Goal: Information Seeking & Learning: Learn about a topic

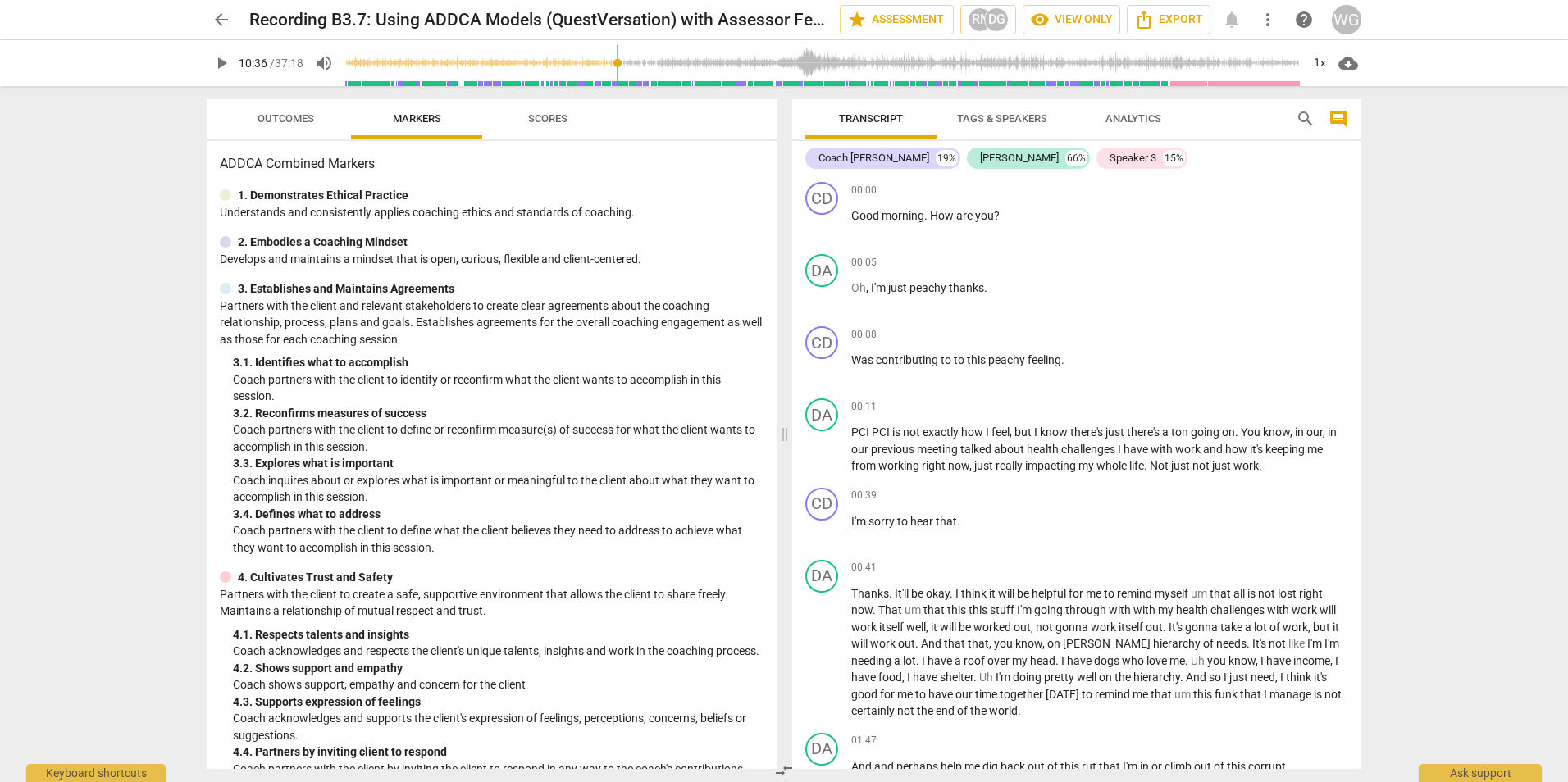
scroll to position [3234, 0]
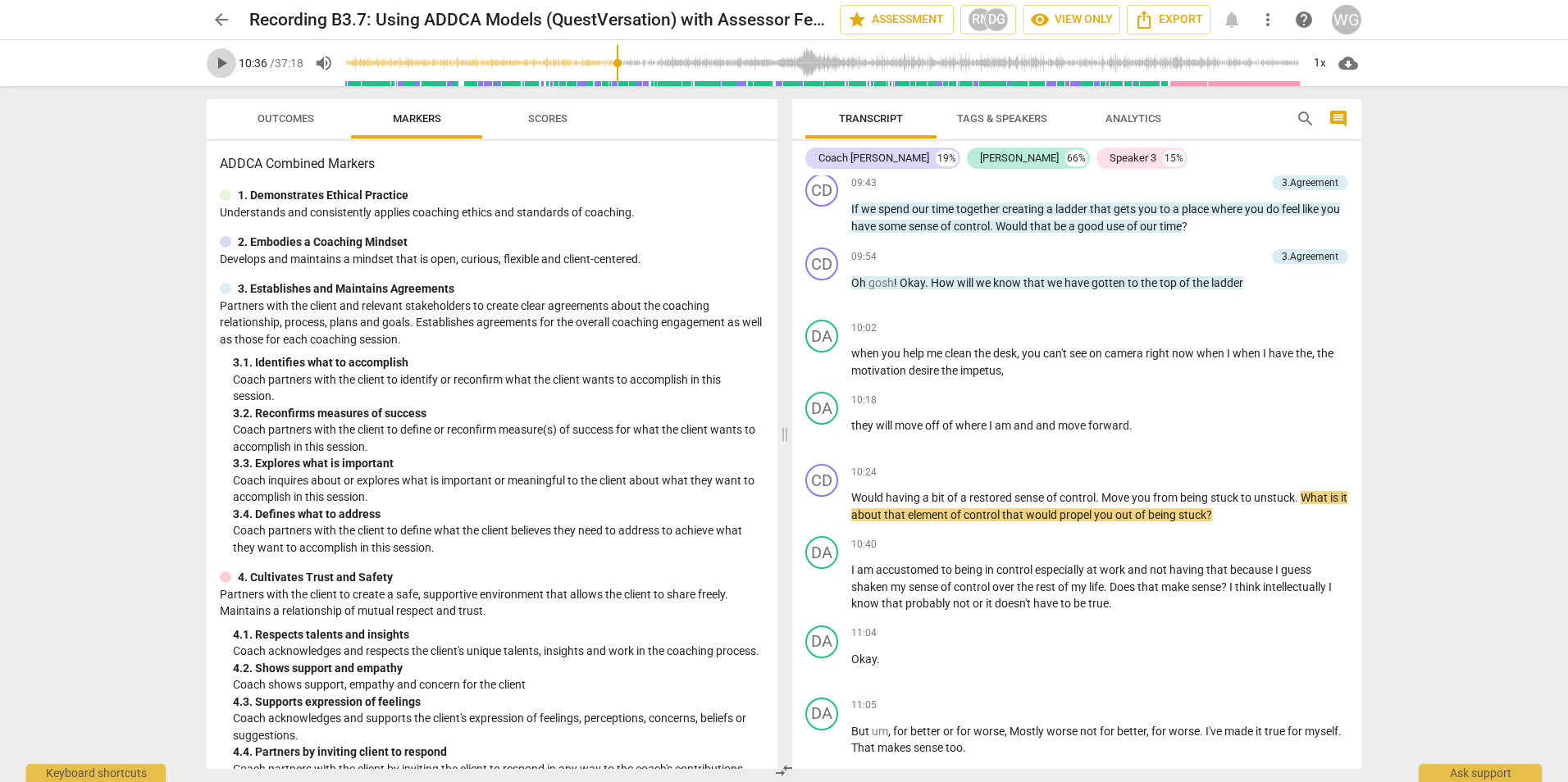
click at [227, 61] on span "play_arrow" at bounding box center [221, 63] width 19 height 19
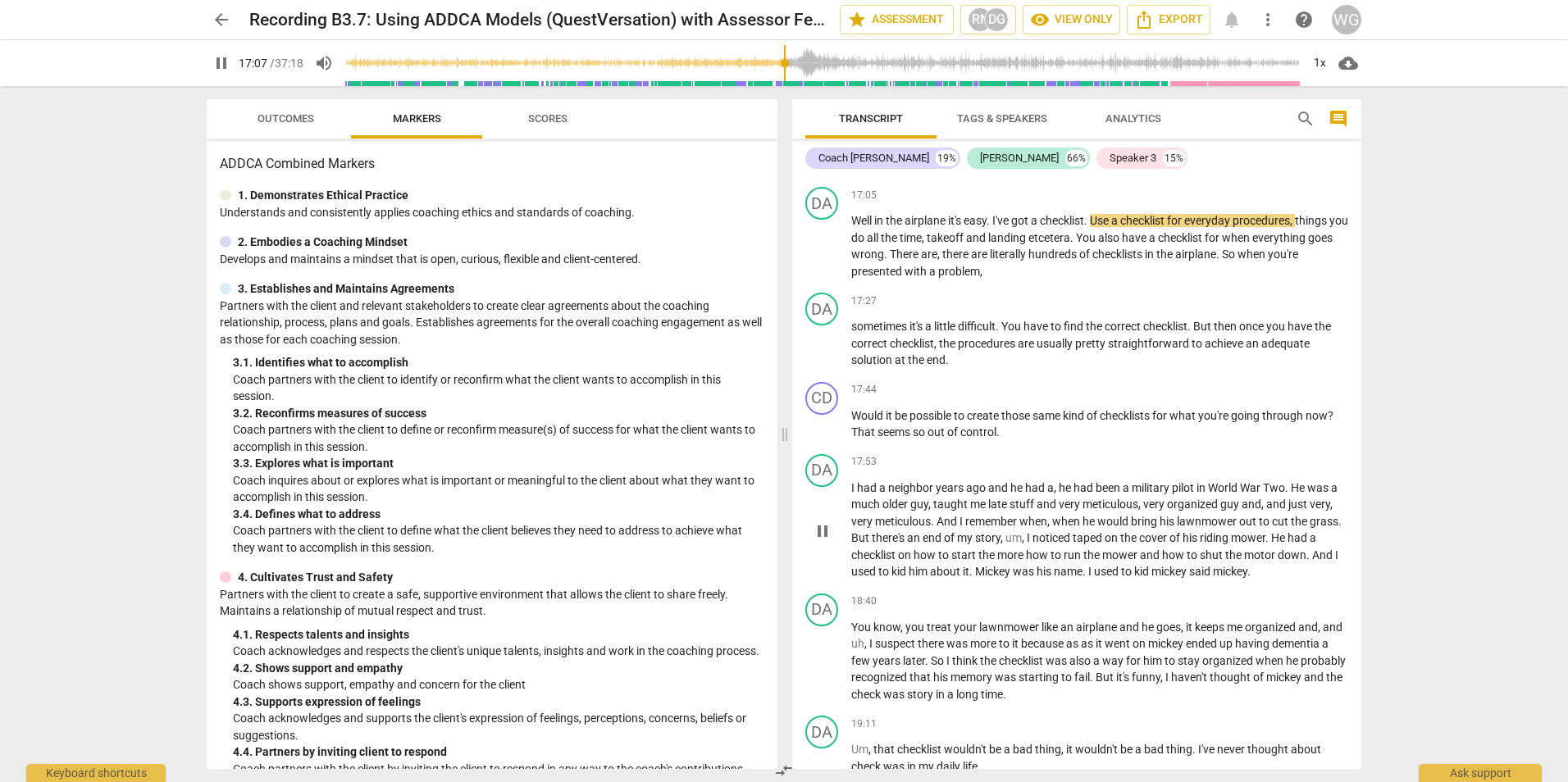
scroll to position [5483, 0]
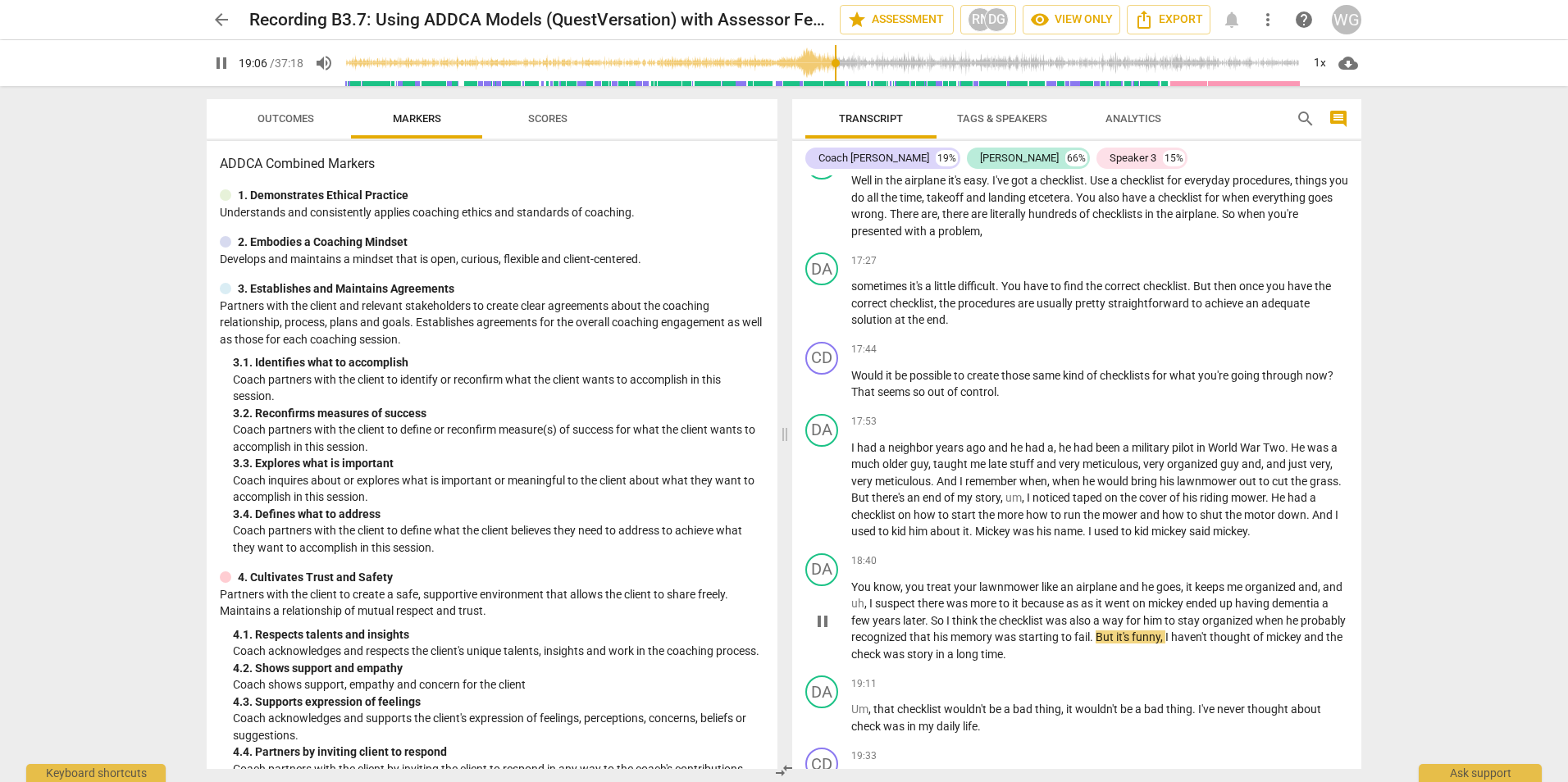
click at [822, 632] on span "pause" at bounding box center [822, 621] width 19 height 19
click at [822, 632] on span "play_arrow" at bounding box center [822, 621] width 19 height 19
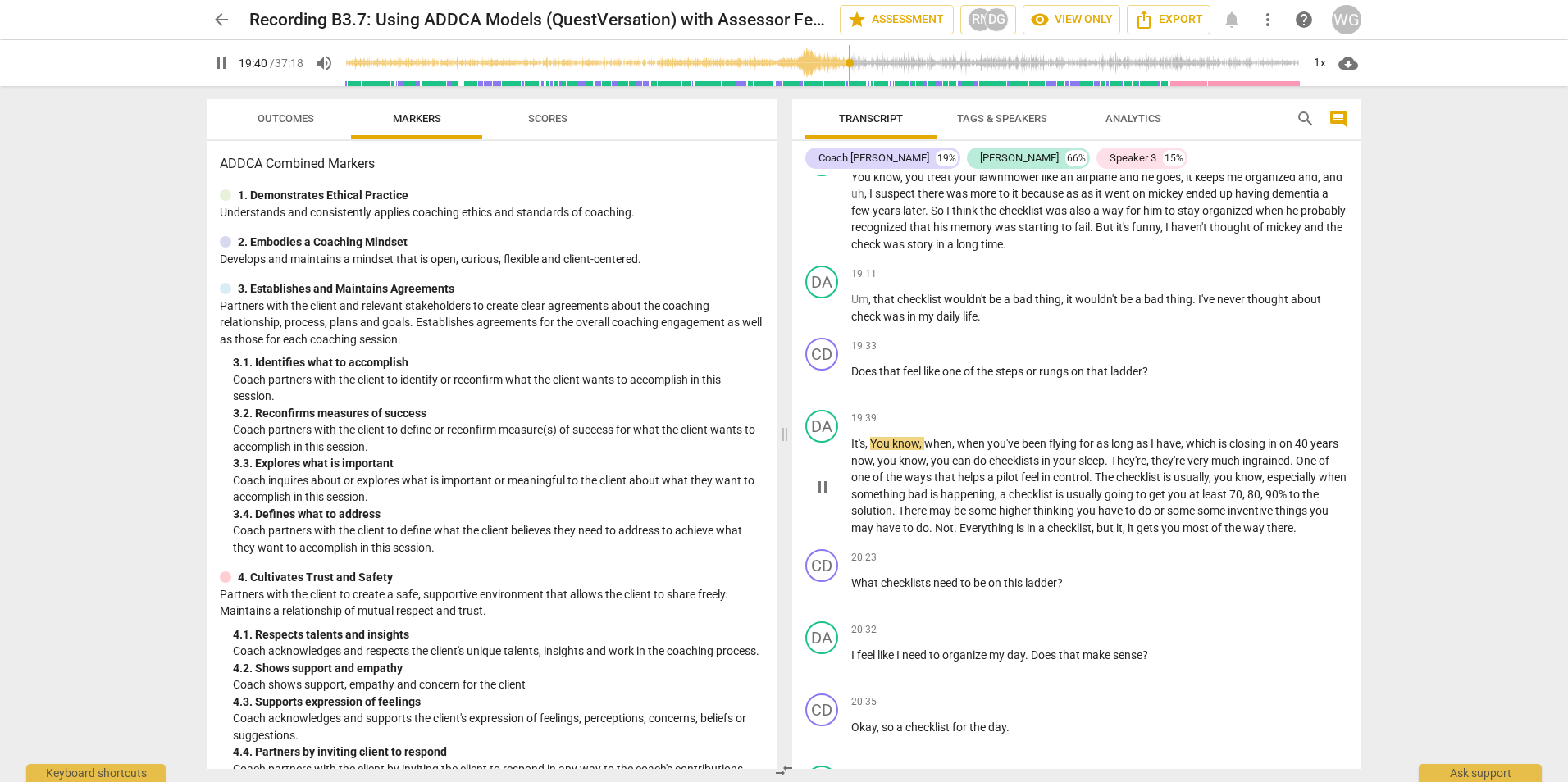
scroll to position [5974, 0]
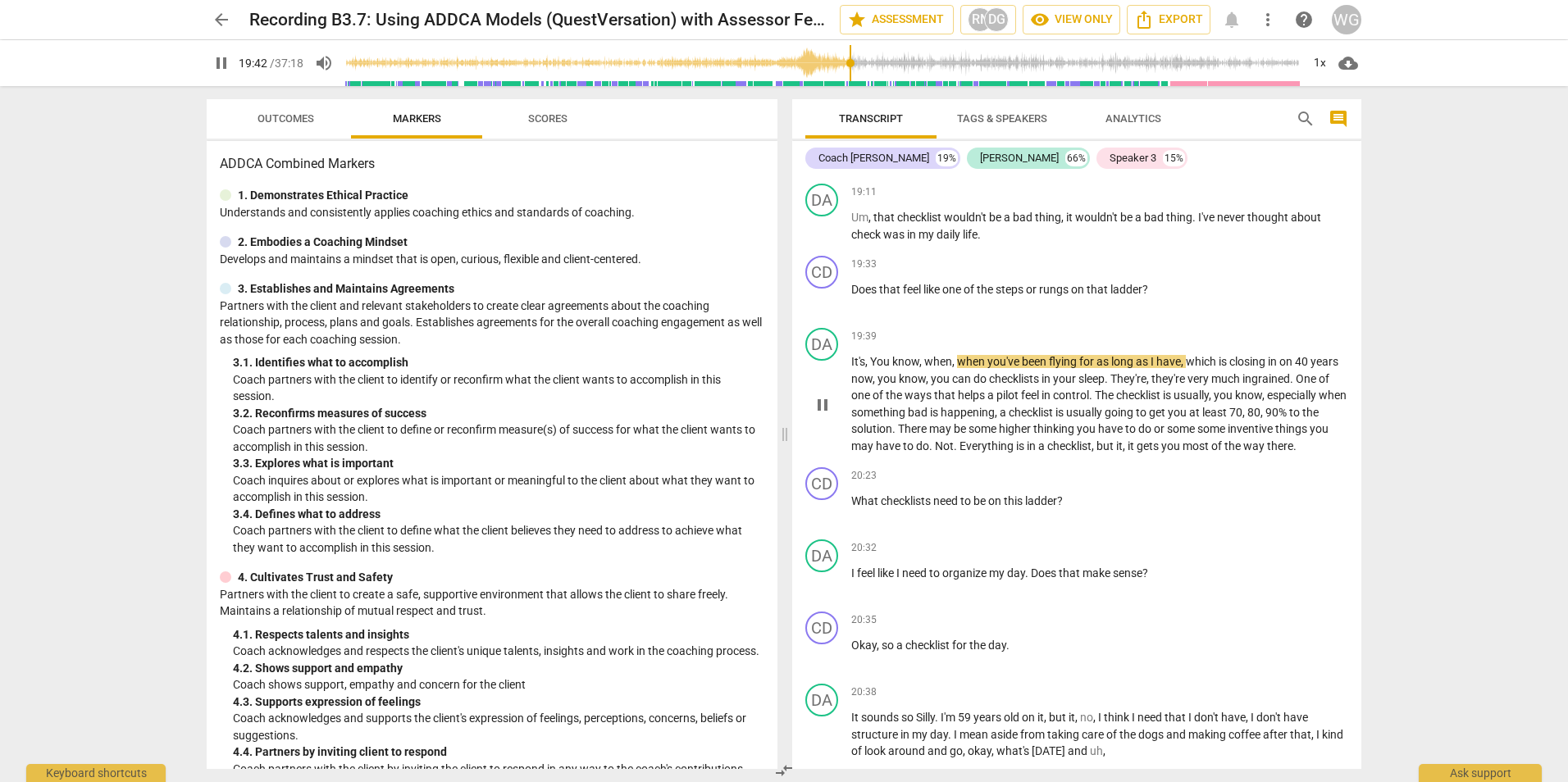
click at [829, 415] on span "pause" at bounding box center [822, 404] width 19 height 19
click at [223, 67] on span "play_arrow" at bounding box center [221, 63] width 19 height 19
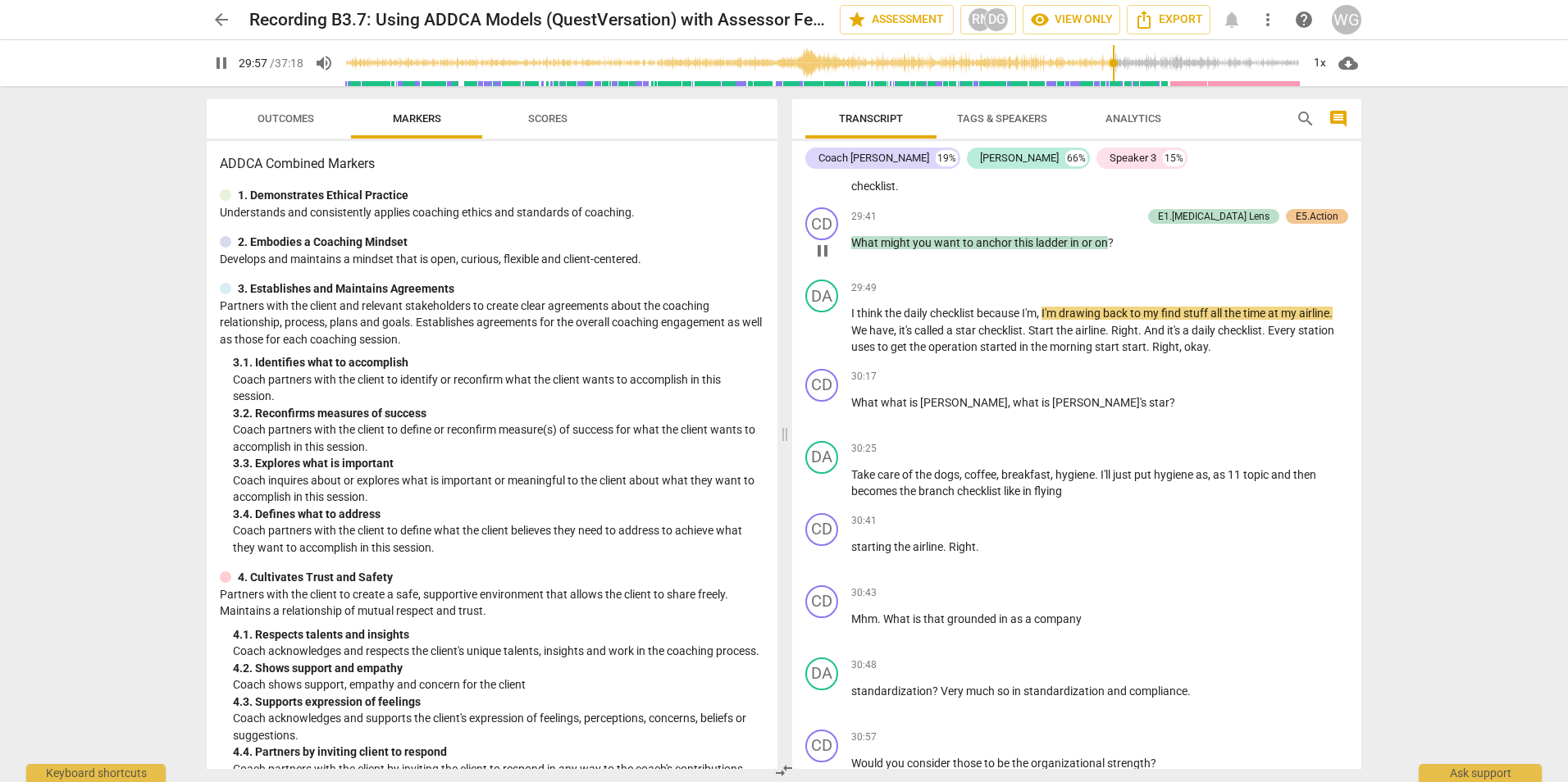
scroll to position [9488, 0]
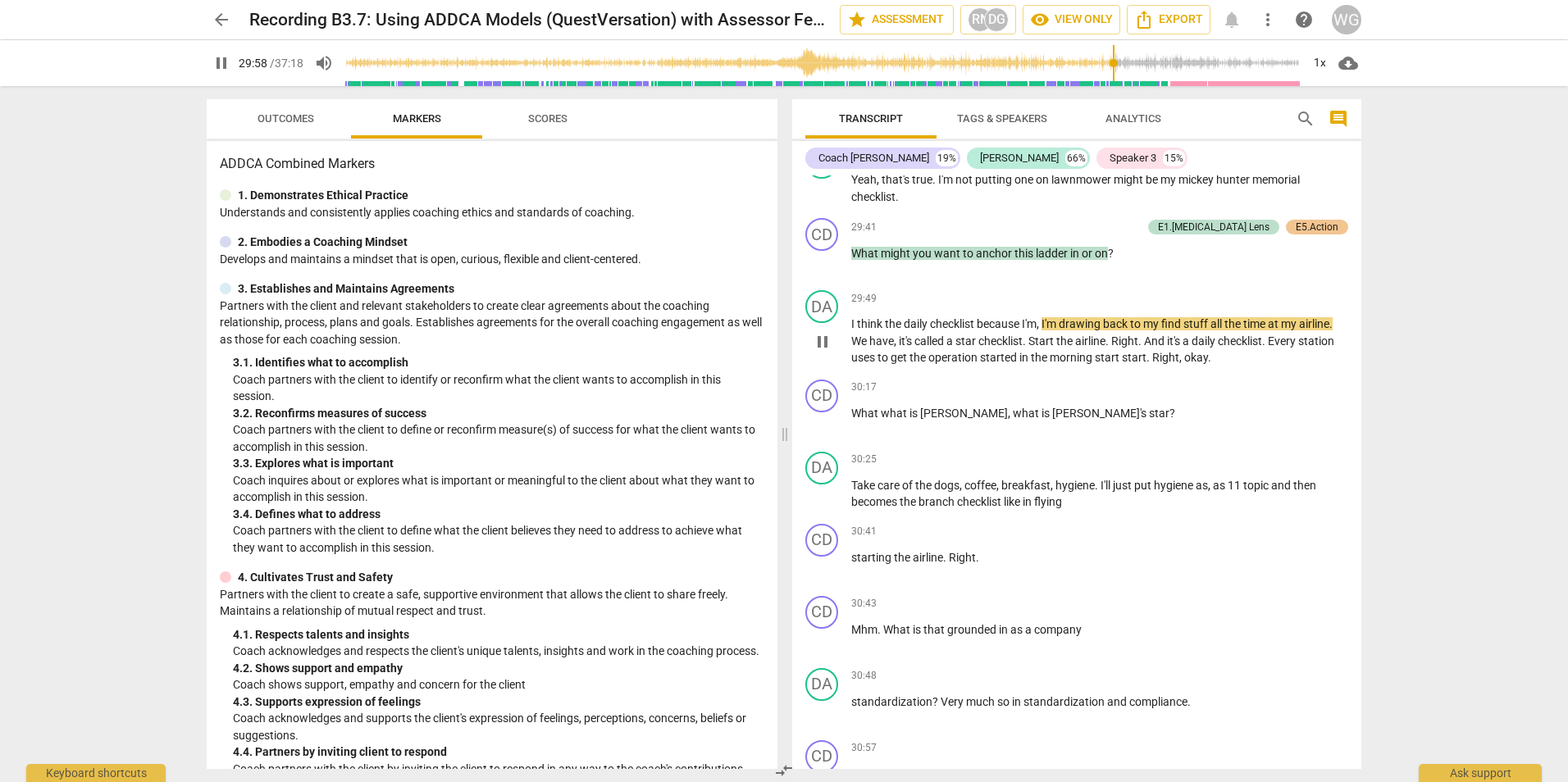
click at [823, 352] on span "pause" at bounding box center [822, 342] width 19 height 19
click at [823, 352] on span "play_arrow" at bounding box center [822, 342] width 19 height 19
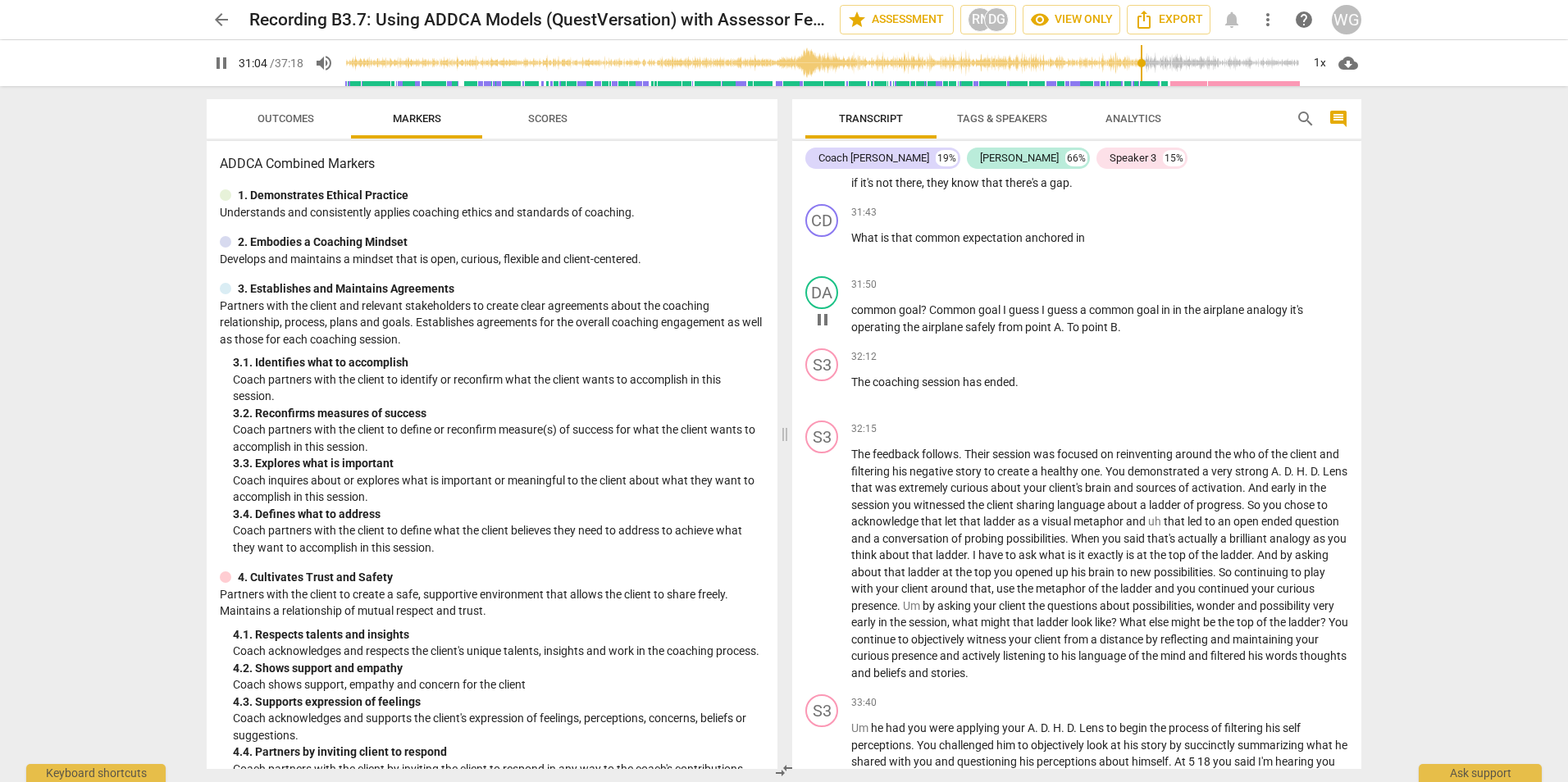
scroll to position [10127, 0]
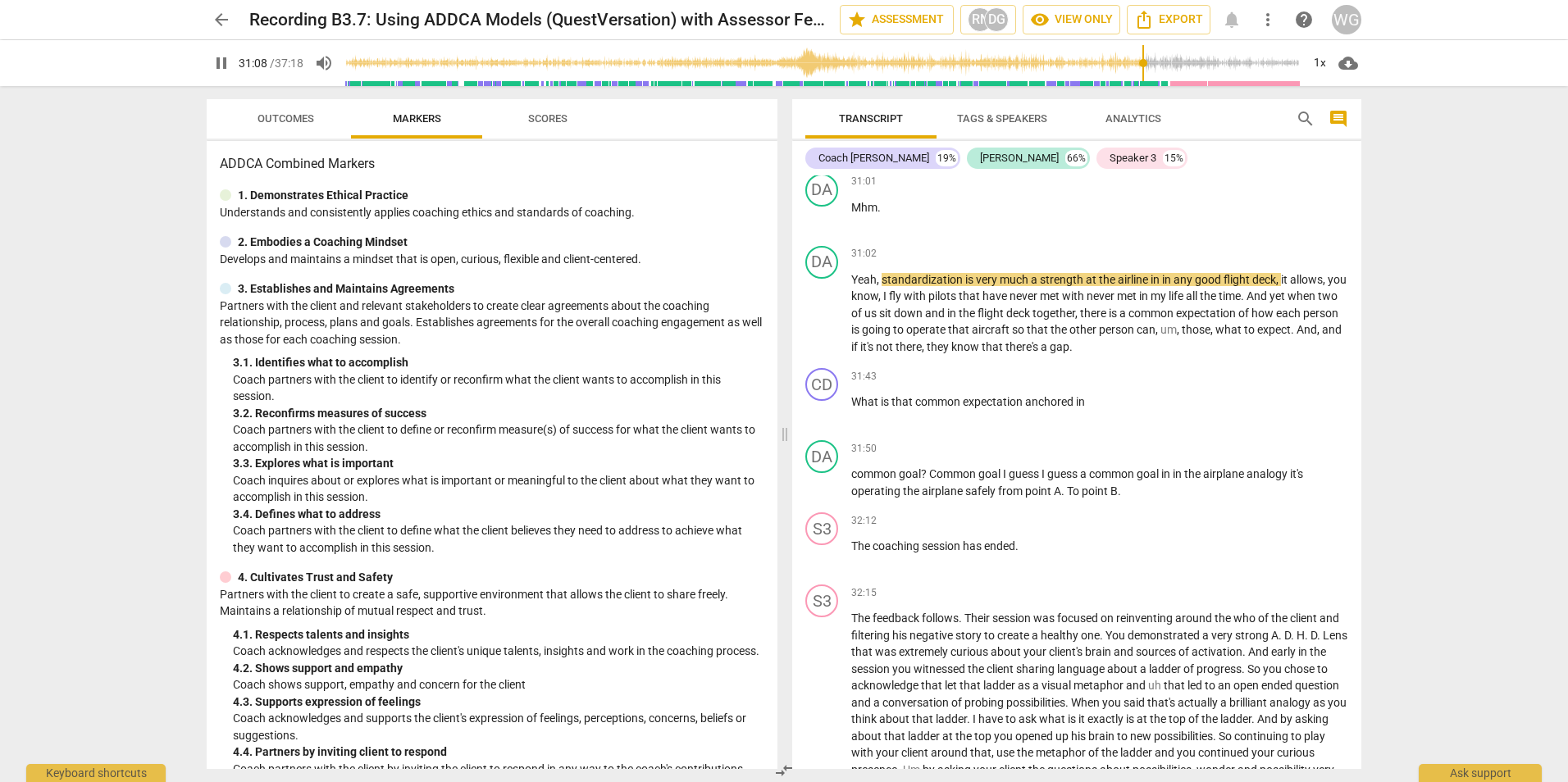
type input "1868"
click at [220, 23] on span "arrow_back" at bounding box center [221, 19] width 19 height 19
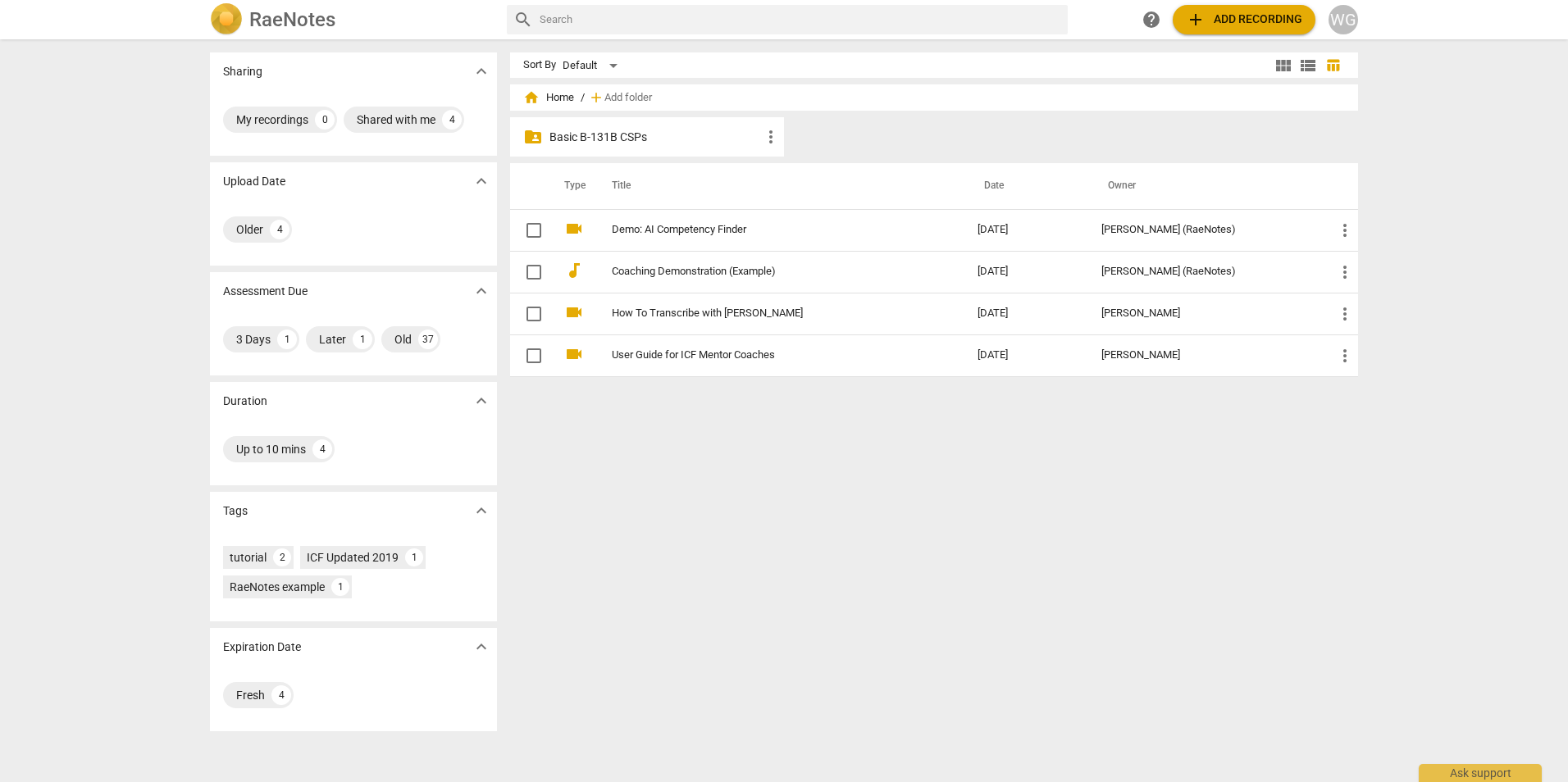
click at [609, 136] on p "Basic B-131B CSPs" at bounding box center [655, 137] width 211 height 18
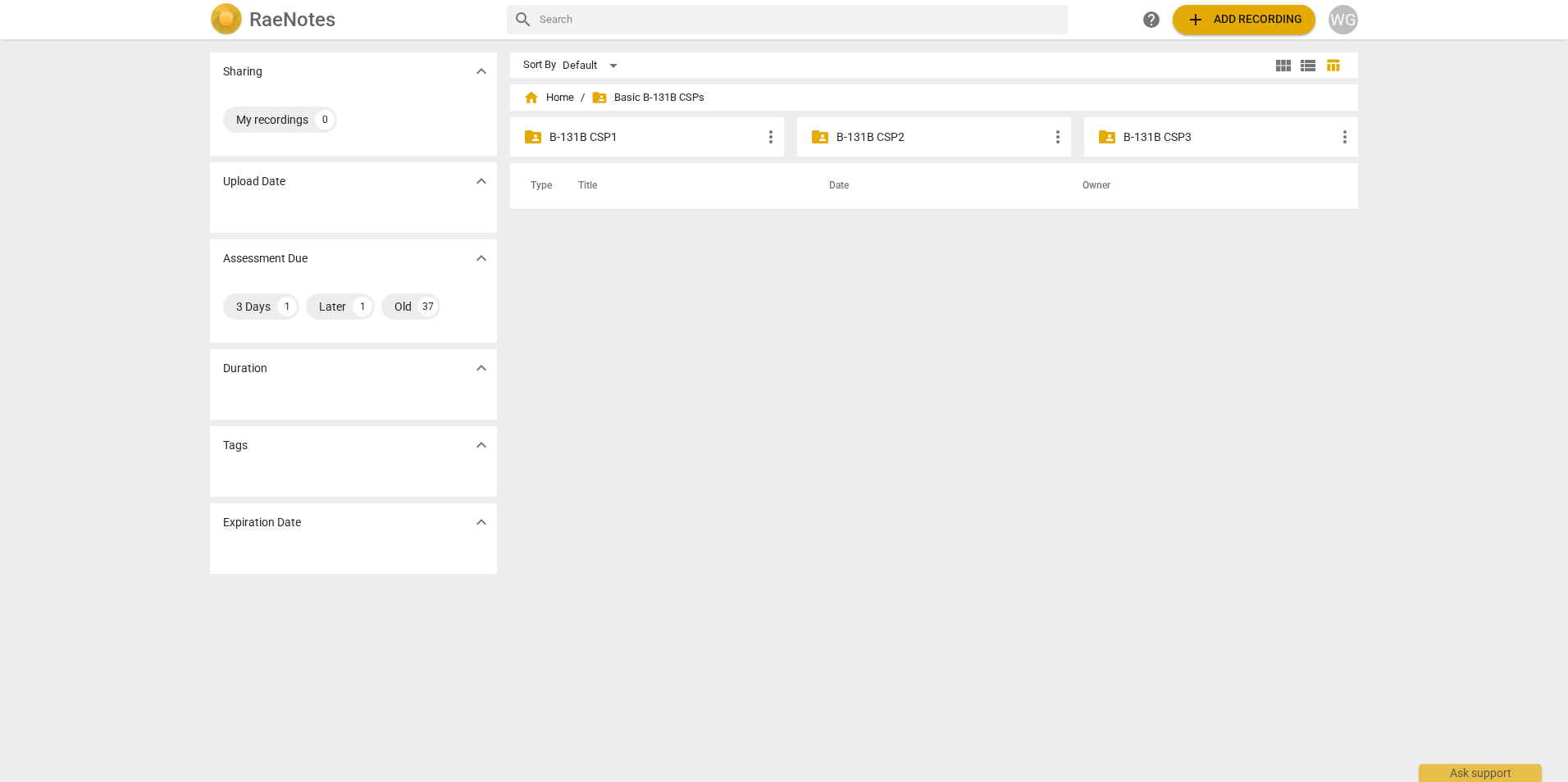
click at [838, 144] on p "B-131B CSP2" at bounding box center [942, 137] width 211 height 18
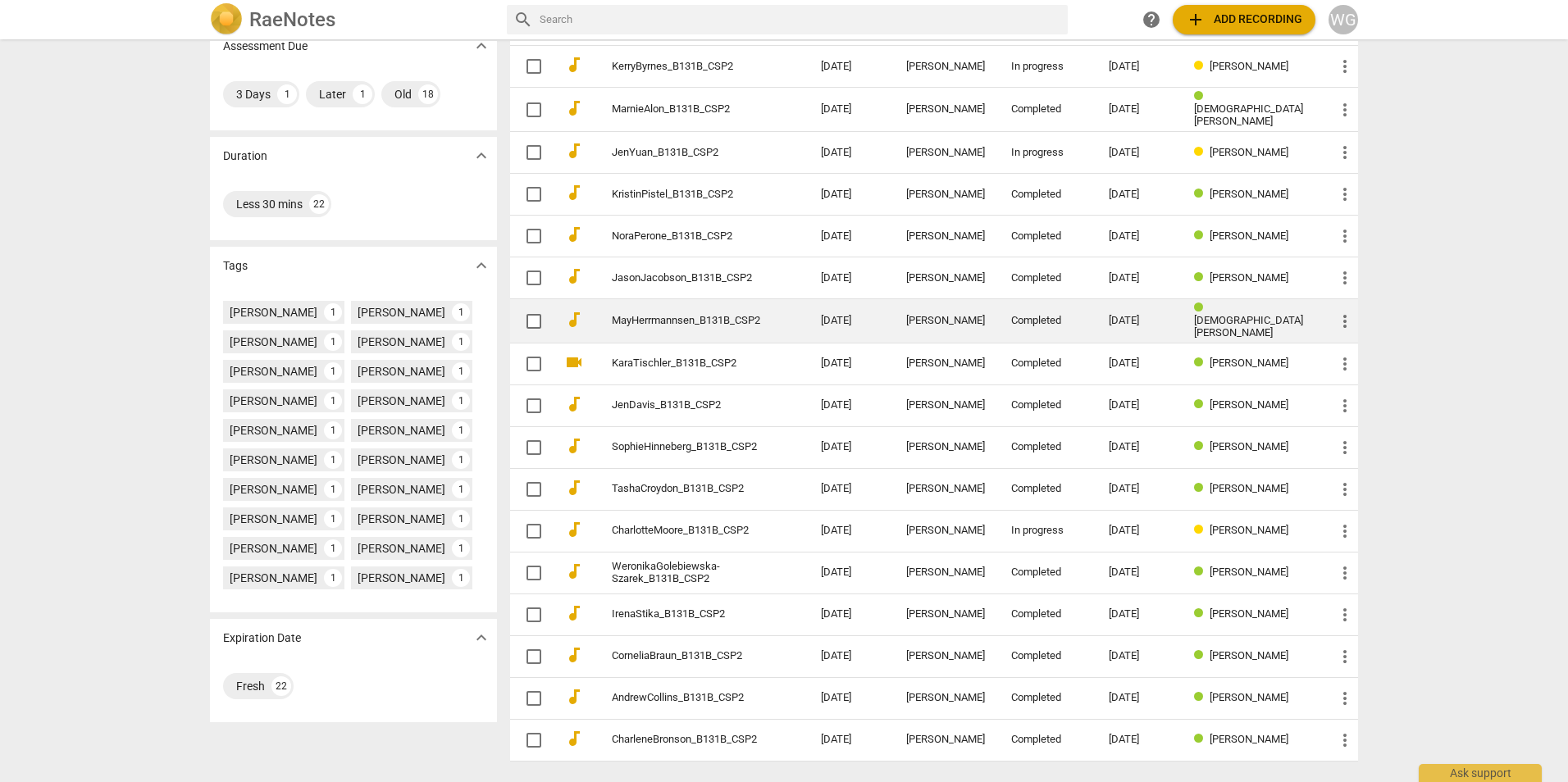
scroll to position [246, 0]
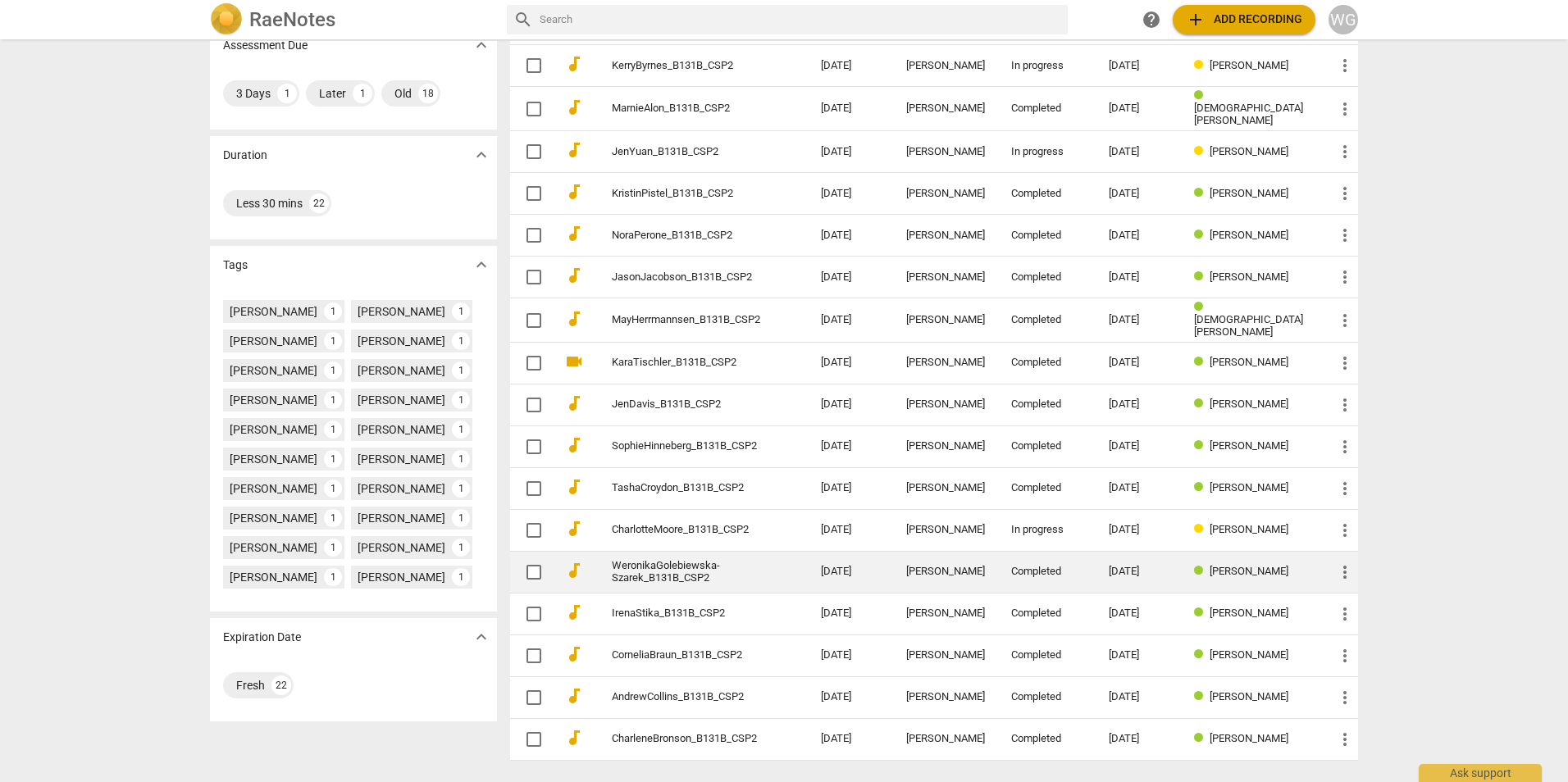
click at [666, 560] on link "WeronikaGolebiewska-Szarek_B131B_CSP2" at bounding box center [687, 572] width 151 height 25
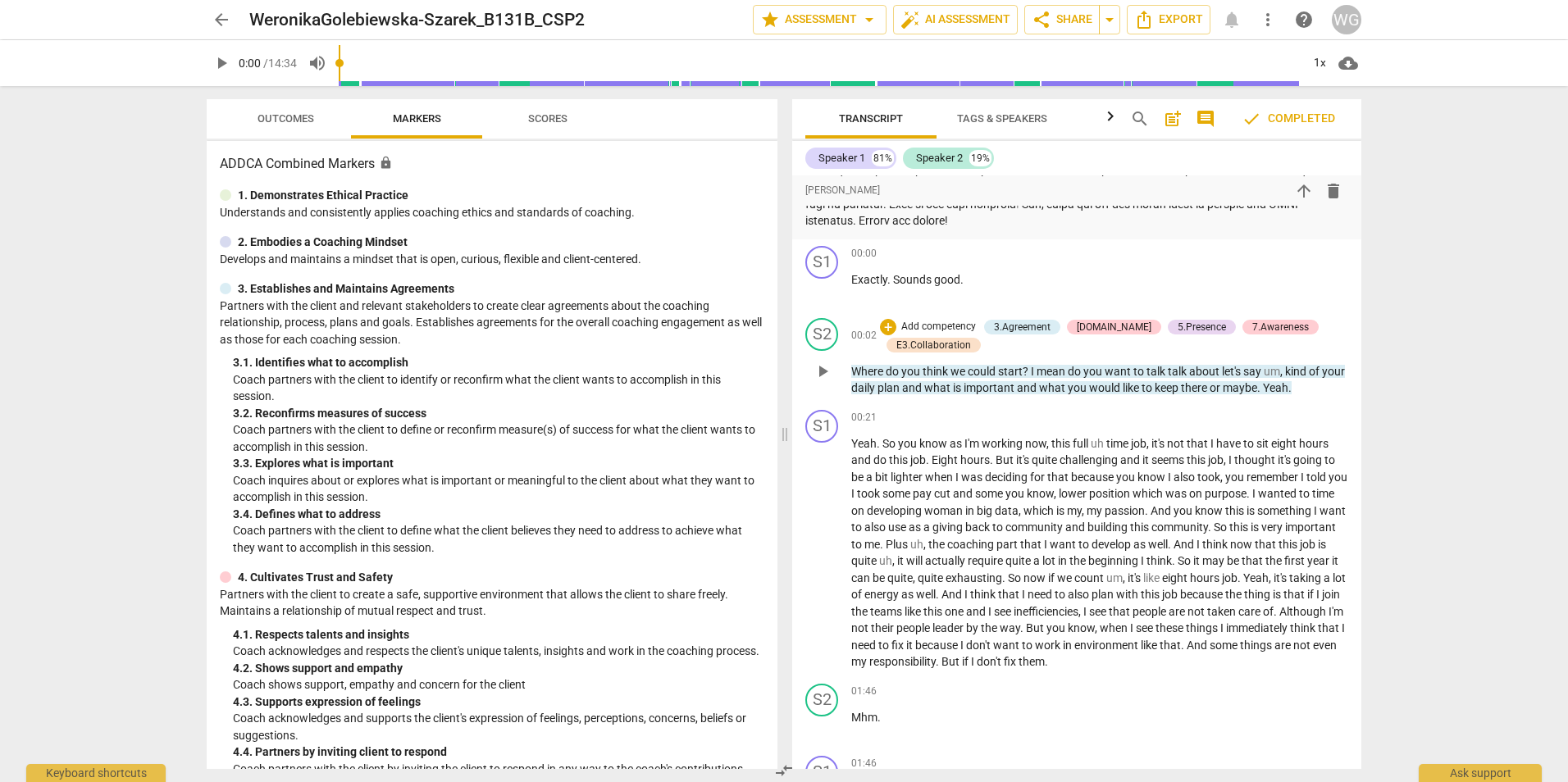
scroll to position [410, 0]
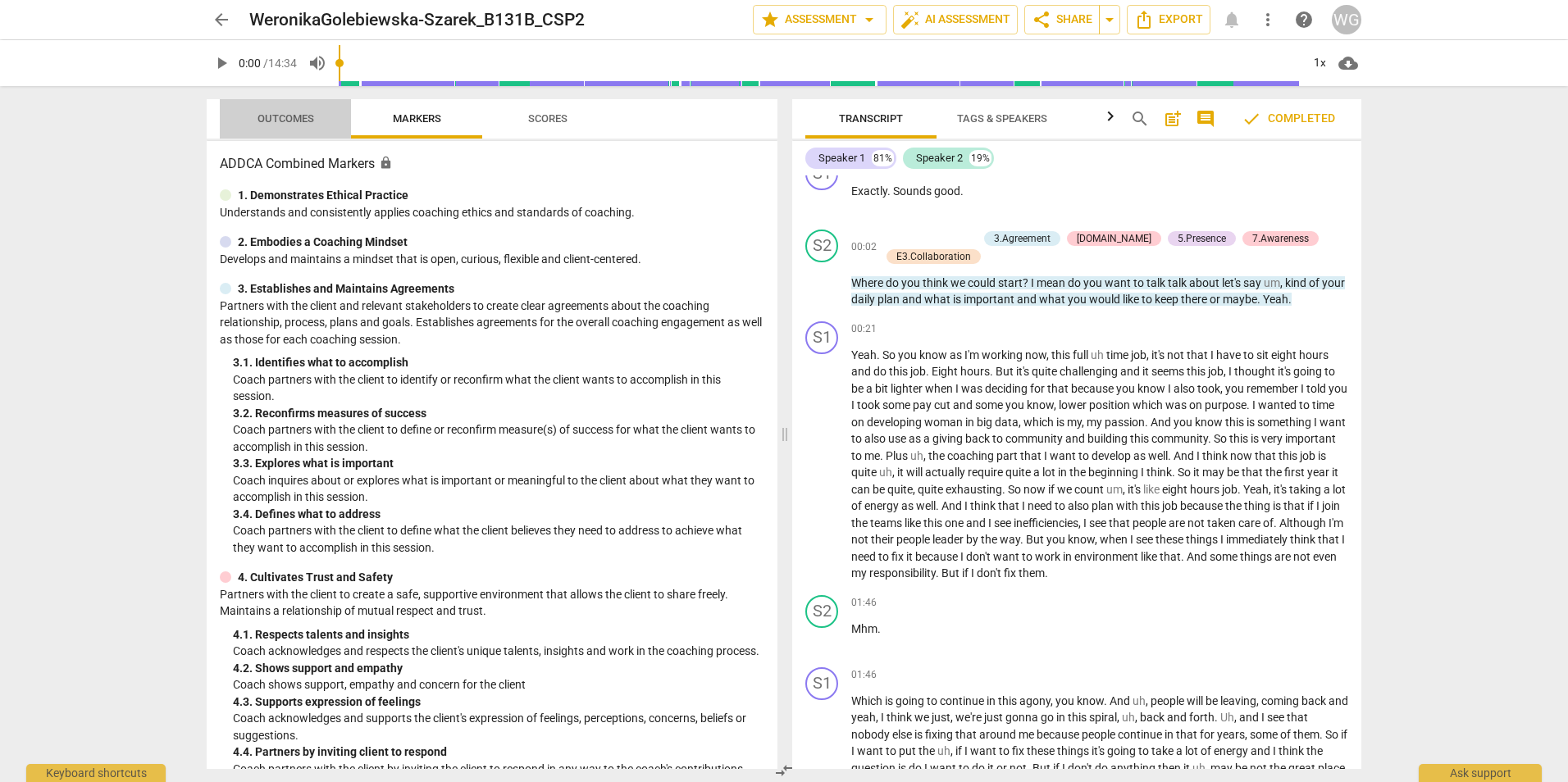
click at [300, 125] on span "Outcomes" at bounding box center [286, 119] width 96 height 22
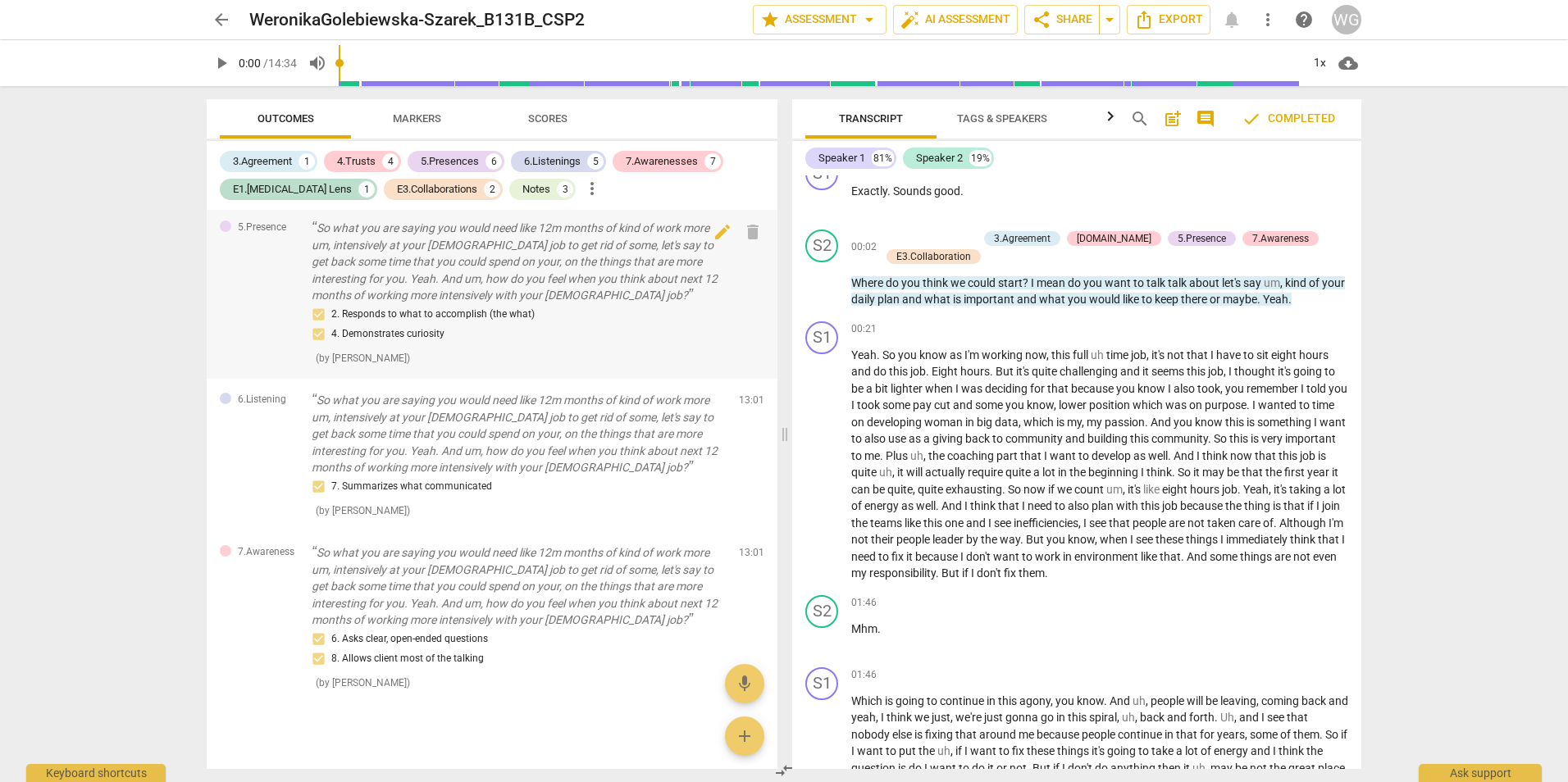
scroll to position [4074, 0]
